Goal: Task Accomplishment & Management: Use online tool/utility

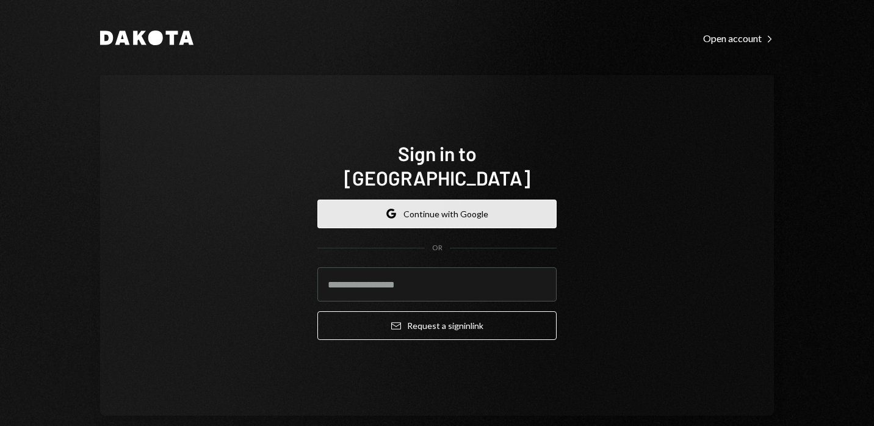
click at [400, 200] on button "Google Continue with Google" at bounding box center [437, 214] width 239 height 29
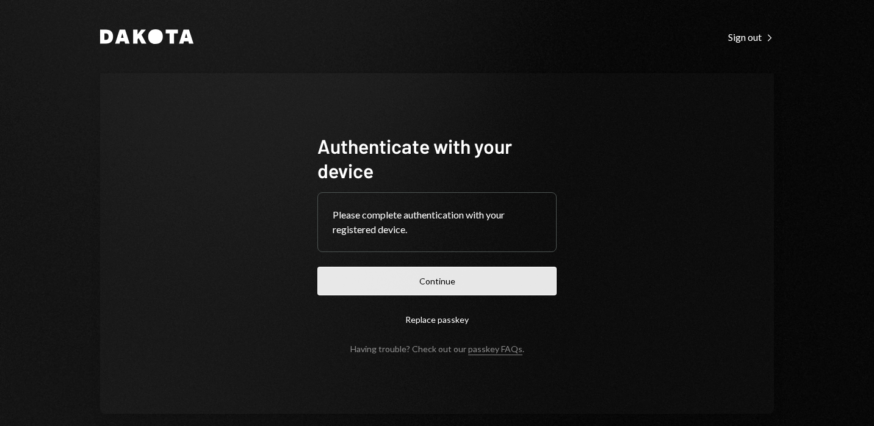
click at [431, 283] on button "Continue" at bounding box center [437, 281] width 239 height 29
